Goal: Task Accomplishment & Management: Complete application form

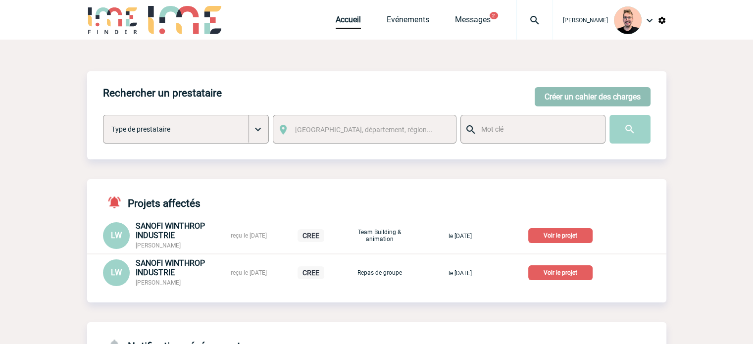
click at [541, 95] on button "Créer un cahier des charges" at bounding box center [592, 96] width 116 height 19
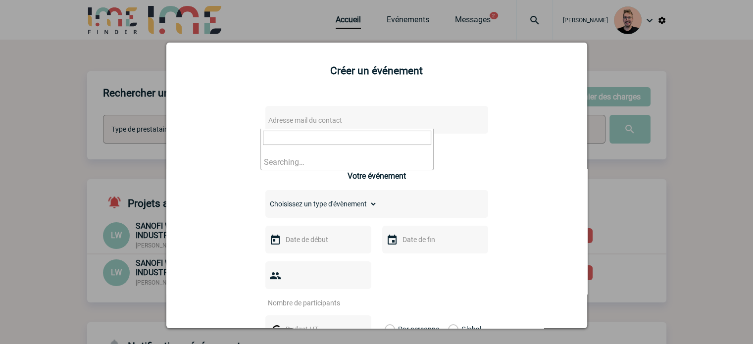
click at [285, 119] on span "Adresse mail du contact" at bounding box center [305, 120] width 74 height 8
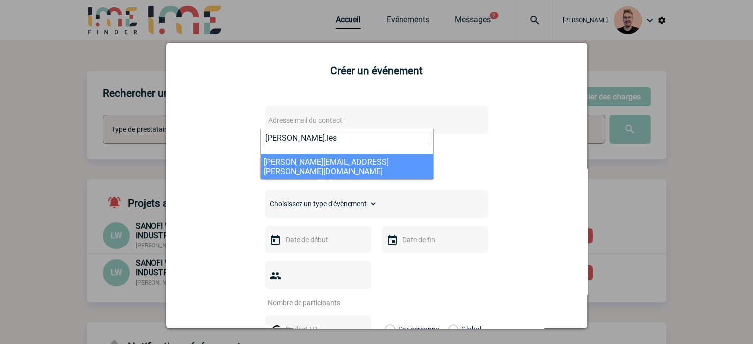
type input "[PERSON_NAME].les"
select select "126768"
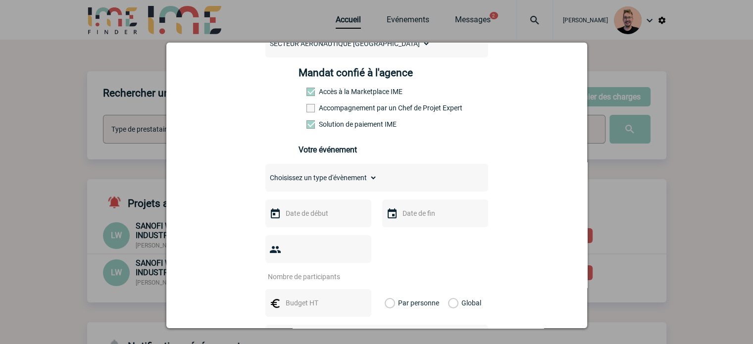
scroll to position [148, 0]
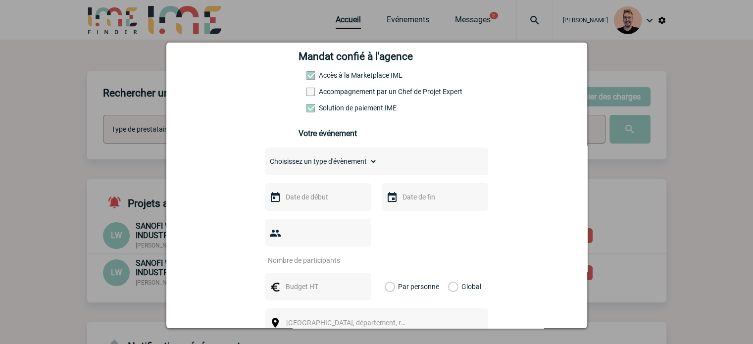
click at [300, 168] on select "Choisissez un type d'évènement Séminaire avec nuitée Séminaire sans nuitée Repa…" at bounding box center [321, 161] width 112 height 14
select select "3"
click at [265, 157] on select "Choisissez un type d'évènement Séminaire avec nuitée Séminaire sans nuitée Repa…" at bounding box center [321, 161] width 112 height 14
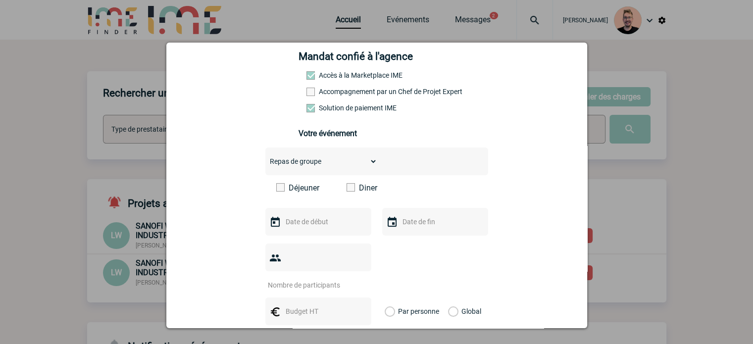
click at [349, 189] on span at bounding box center [350, 187] width 8 height 8
click at [0, 0] on input "Diner" at bounding box center [0, 0] width 0 height 0
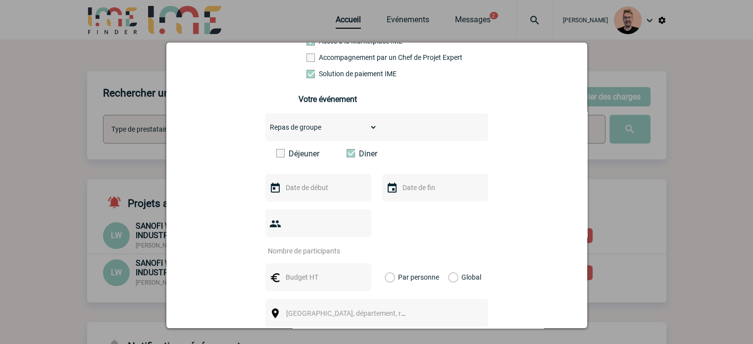
scroll to position [198, 0]
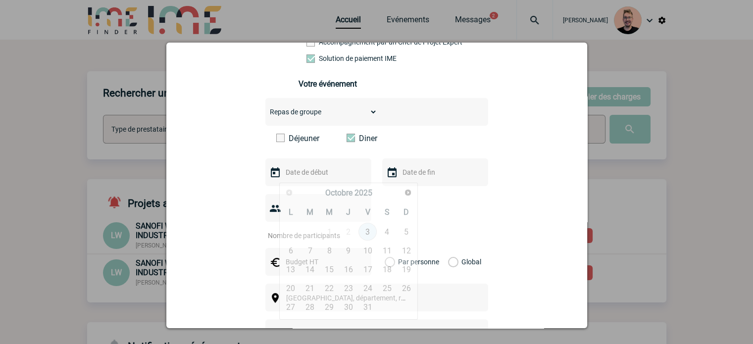
click at [301, 174] on input "text" at bounding box center [317, 172] width 68 height 13
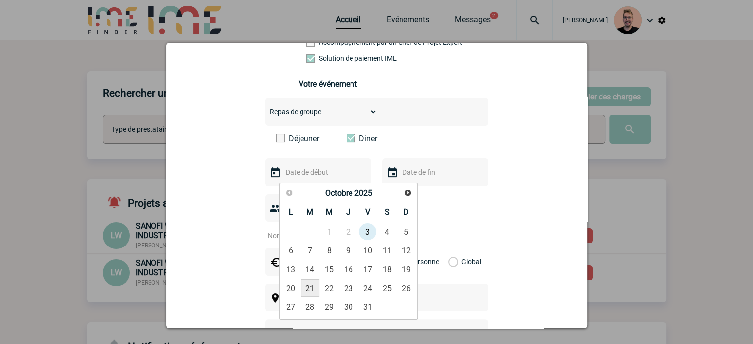
click at [314, 285] on link "21" at bounding box center [310, 288] width 18 height 18
type input "[DATE]"
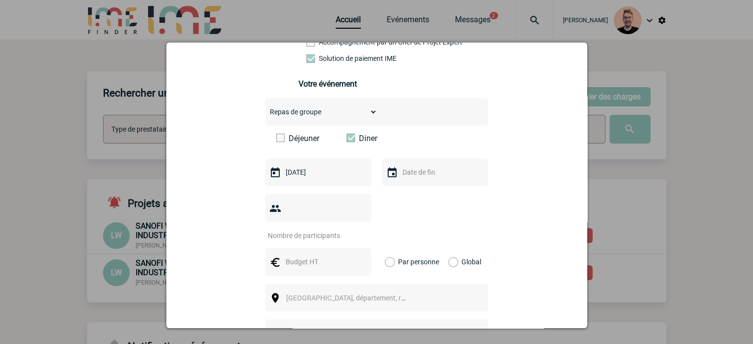
click at [410, 183] on div at bounding box center [435, 172] width 106 height 28
click at [412, 176] on input "text" at bounding box center [434, 172] width 68 height 13
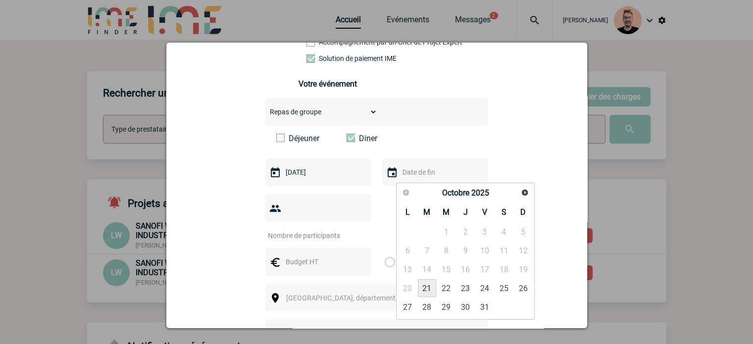
click at [426, 286] on link "21" at bounding box center [427, 288] width 18 height 18
type input "[DATE]"
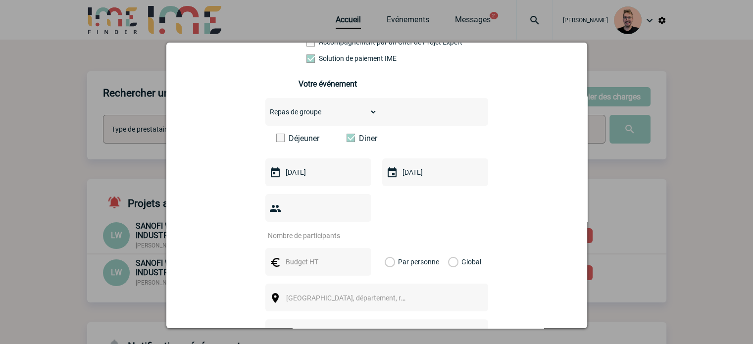
click at [303, 229] on input "number" at bounding box center [311, 235] width 93 height 13
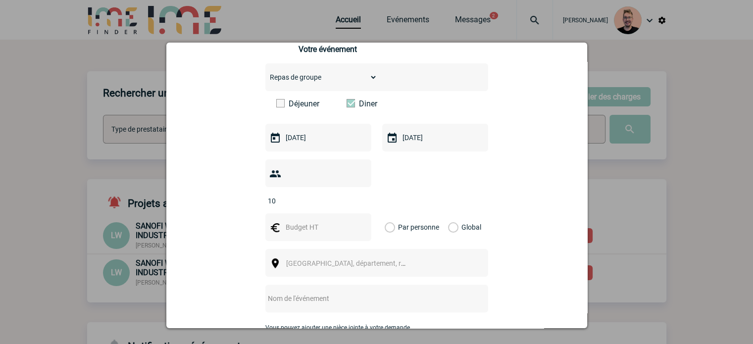
scroll to position [247, 0]
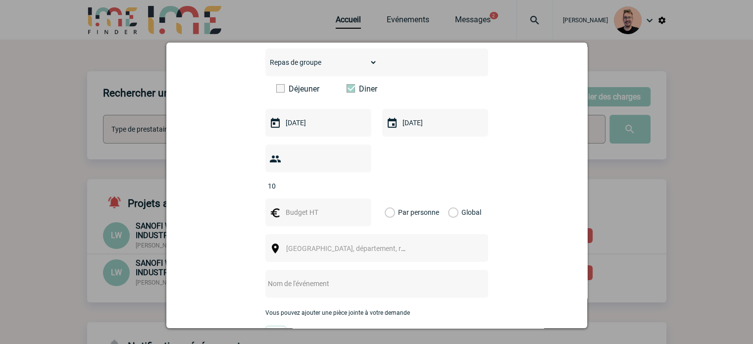
type input "10"
click at [308, 206] on input "text" at bounding box center [317, 212] width 68 height 13
type input "800"
click at [448, 199] on label "Global" at bounding box center [451, 212] width 6 height 28
click at [0, 0] on input "Global" at bounding box center [0, 0] width 0 height 0
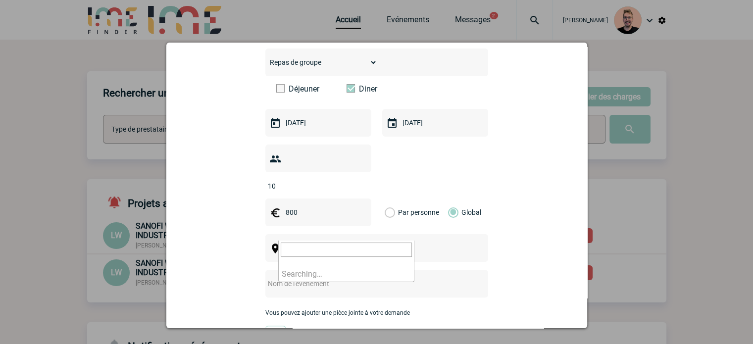
click at [337, 244] on span "[GEOGRAPHIC_DATA], département, région..." at bounding box center [355, 248] width 138 height 8
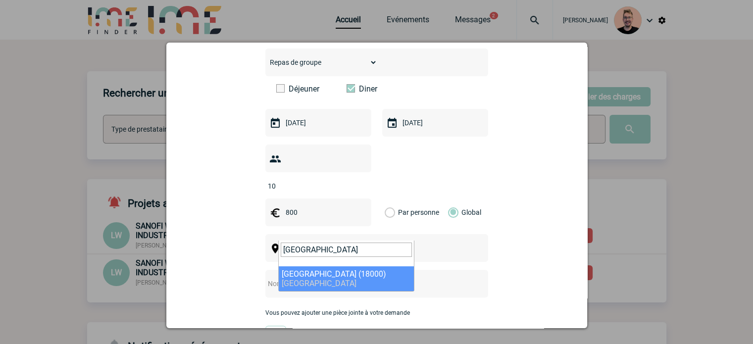
type input "[GEOGRAPHIC_DATA]"
select select "2630"
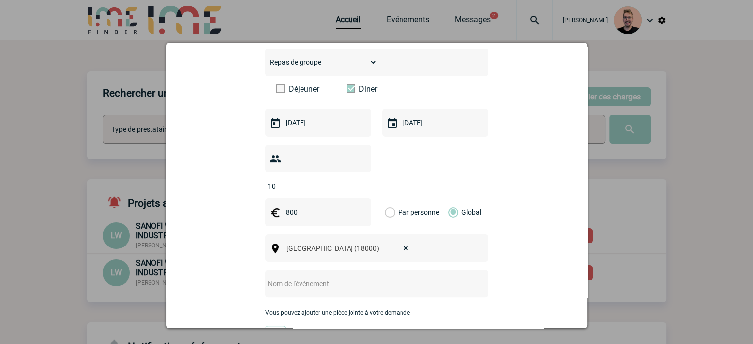
click at [279, 277] on div at bounding box center [376, 284] width 223 height 28
click at [280, 277] on input "text" at bounding box center [363, 283] width 196 height 13
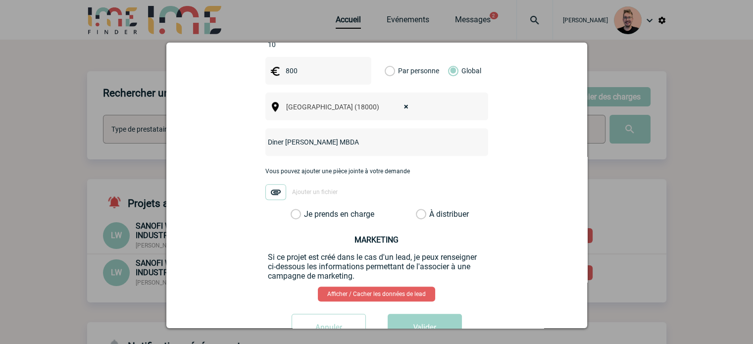
scroll to position [396, 0]
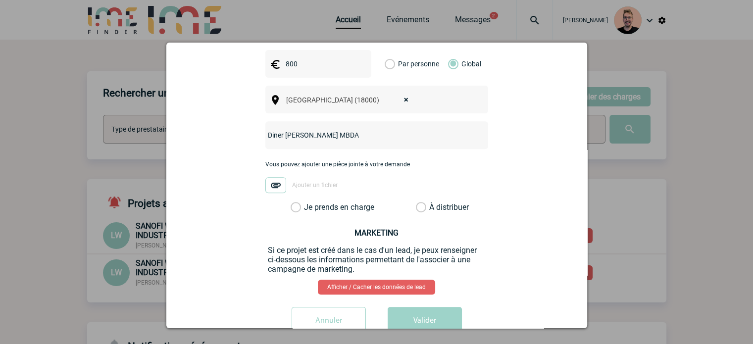
type input "Diner [PERSON_NAME] MBDA"
click at [290, 202] on label "Je prends en charge" at bounding box center [298, 207] width 17 height 10
click at [0, 0] on input "Je prends en charge" at bounding box center [0, 0] width 0 height 0
click at [414, 307] on button "Valider" at bounding box center [424, 321] width 74 height 28
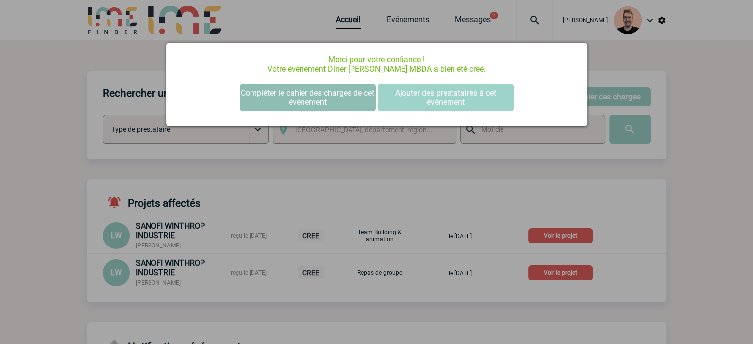
click at [286, 91] on button "Compléter le cahier des charges de cet événement" at bounding box center [307, 98] width 136 height 28
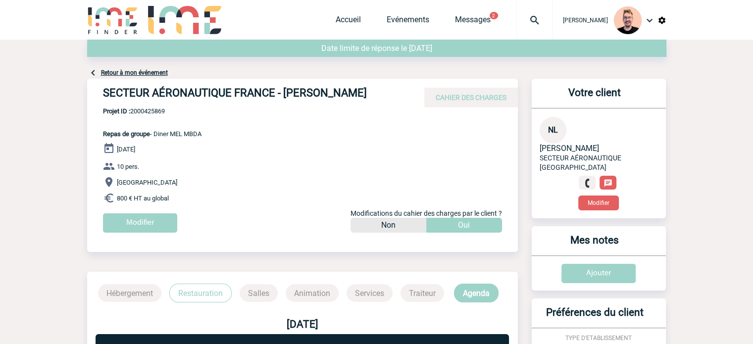
drag, startPoint x: 372, startPoint y: 94, endPoint x: 102, endPoint y: 90, distance: 269.2
click at [103, 90] on h4 "SECTEUR AÉRONAUTIQUE FRANCE - Nathalie LESCURE" at bounding box center [251, 95] width 297 height 17
copy h4 "SECTEUR AÉRONAUTIQUE FRANCE - Nathalie LESCURE"
click at [154, 111] on span "Projet ID : 2000425869" at bounding box center [152, 110] width 98 height 7
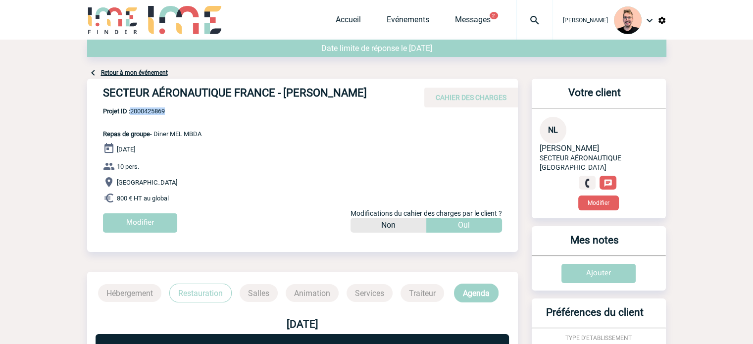
copy span "2000425869"
click at [142, 108] on span "Projet ID : 2000425869" at bounding box center [152, 110] width 98 height 7
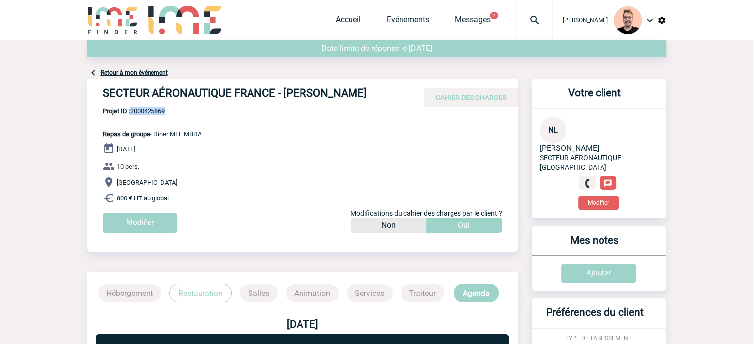
copy span "2000425869"
click at [157, 107] on span "Projet ID : 2000425869" at bounding box center [152, 110] width 98 height 7
